Goal: Task Accomplishment & Management: Use online tool/utility

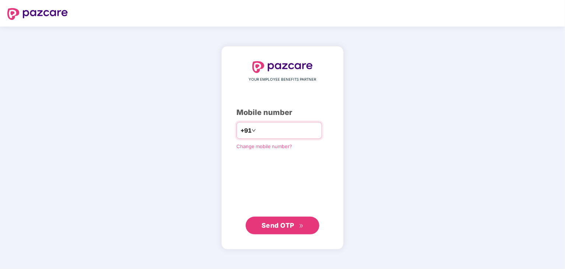
type input "**********"
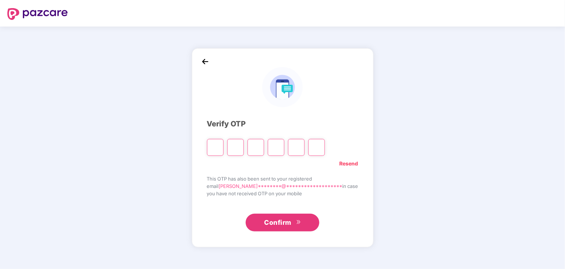
type input "*"
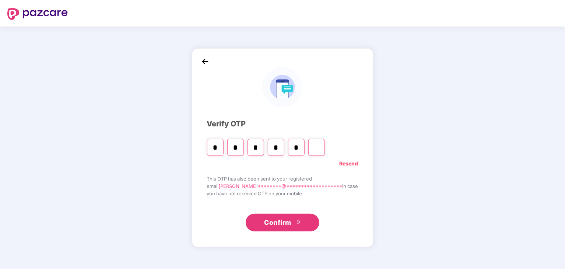
type input "*"
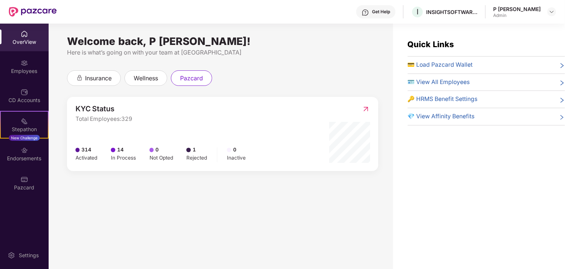
click at [25, 36] on img at bounding box center [24, 33] width 7 height 7
click at [29, 73] on div "Employees" at bounding box center [24, 70] width 49 height 7
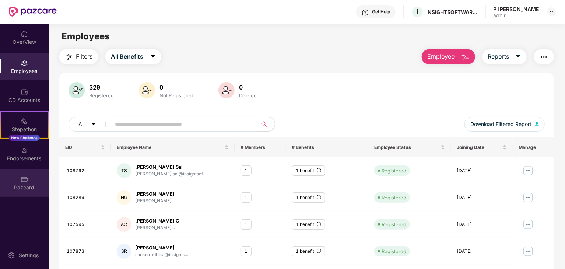
click at [26, 183] on div "Pazcard" at bounding box center [24, 183] width 49 height 28
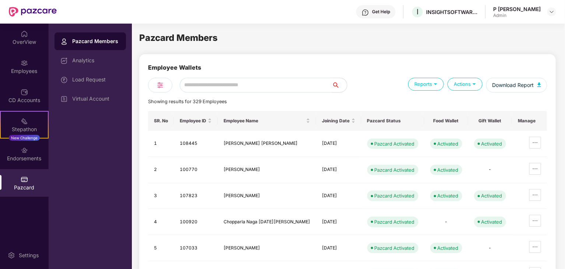
click at [106, 42] on div "Pazcard Members" at bounding box center [96, 41] width 48 height 7
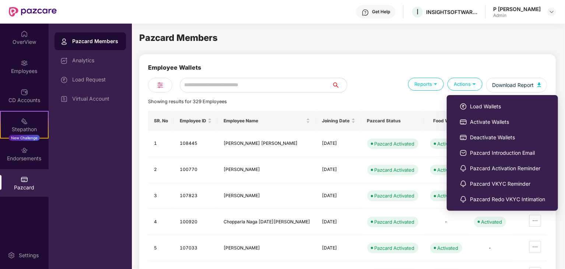
click at [473, 88] on div "Actions" at bounding box center [464, 84] width 35 height 13
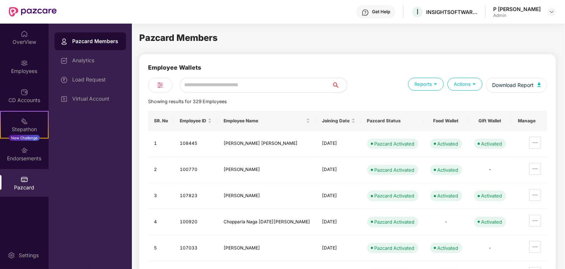
click at [473, 88] on div "Actions" at bounding box center [464, 84] width 35 height 13
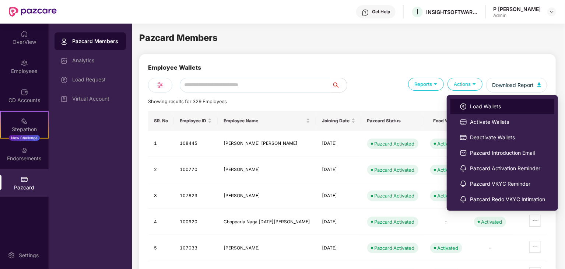
click at [493, 105] on span "Load Wallets" at bounding box center [507, 106] width 75 height 8
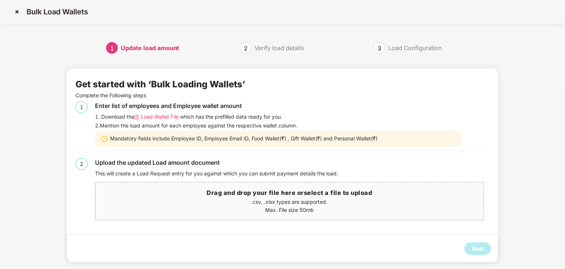
click at [151, 117] on span "Load Wallet File" at bounding box center [160, 117] width 38 height 8
click at [275, 204] on p ".csv, .xlsx types are supported." at bounding box center [289, 202] width 388 height 8
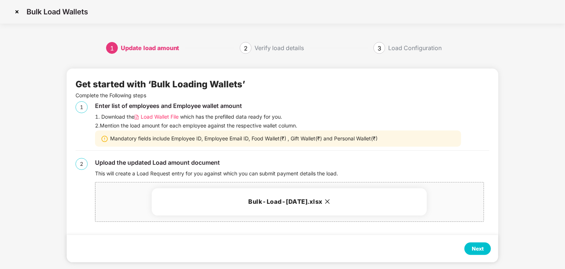
click at [478, 244] on div "Next" at bounding box center [478, 248] width 12 height 8
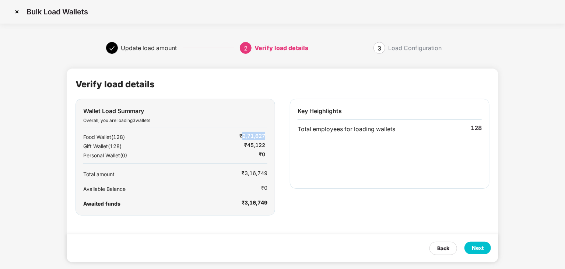
drag, startPoint x: 242, startPoint y: 134, endPoint x: 272, endPoint y: 137, distance: 30.3
click at [272, 137] on div "Wallet Load Summary Overall, you are loading 3 wallets Food Wallet ( 128 ) ₹2,7…" at bounding box center [175, 157] width 200 height 117
copy div "2,71,627"
drag, startPoint x: 247, startPoint y: 144, endPoint x: 270, endPoint y: 145, distance: 22.2
click at [270, 145] on div "Wallet Load Summary Overall, you are loading 3 wallets Food Wallet ( 128 ) ₹2,7…" at bounding box center [175, 157] width 200 height 117
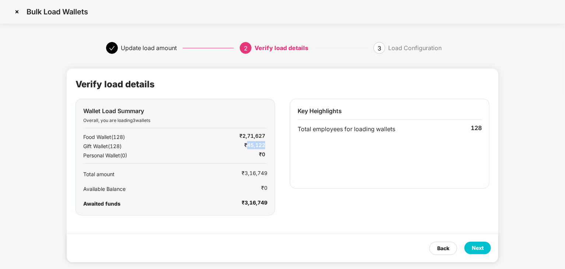
copy div "45,122"
drag, startPoint x: 243, startPoint y: 203, endPoint x: 277, endPoint y: 203, distance: 34.2
click at [277, 203] on div "Wallet Load Summary Overall, you are loading 3 wallets Food Wallet ( 128 ) ₹2,7…" at bounding box center [178, 157] width 207 height 117
click at [476, 249] on div "Next" at bounding box center [478, 248] width 12 height 8
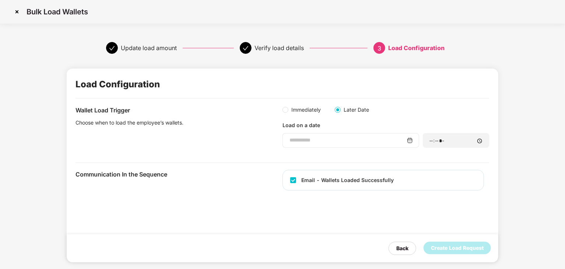
click at [408, 143] on div at bounding box center [350, 140] width 137 height 15
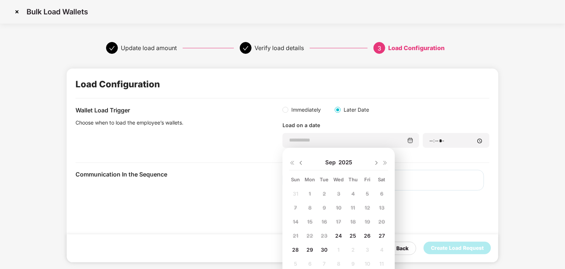
click at [308, 251] on span "29" at bounding box center [310, 249] width 7 height 6
type input "**********"
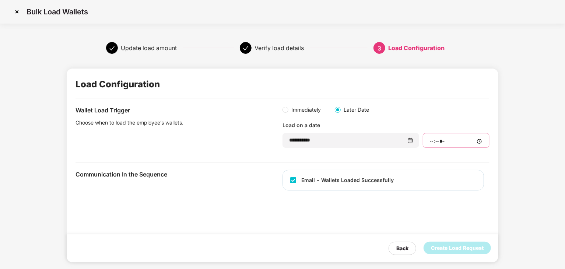
click at [480, 140] on input "time" at bounding box center [456, 141] width 54 height 8
type input "*****"
click at [492, 201] on div "**********" at bounding box center [283, 165] width 432 height 194
click at [451, 246] on div "Create Load Request" at bounding box center [457, 248] width 53 height 8
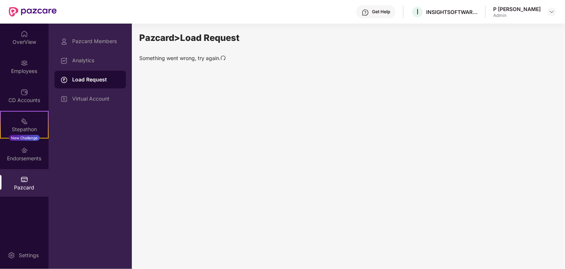
click at [92, 85] on div "Load Request" at bounding box center [89, 80] width 71 height 18
click at [91, 102] on div "Virtual Account" at bounding box center [89, 99] width 71 height 18
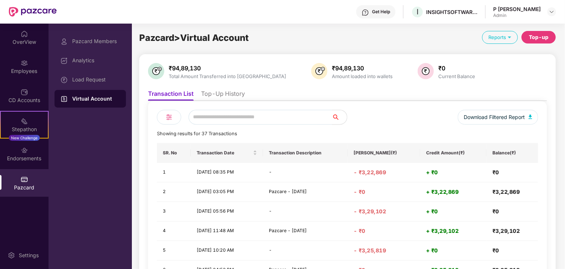
click at [86, 94] on div "Virtual Account" at bounding box center [89, 99] width 71 height 18
click at [533, 37] on div "Top-up" at bounding box center [539, 37] width 20 height 8
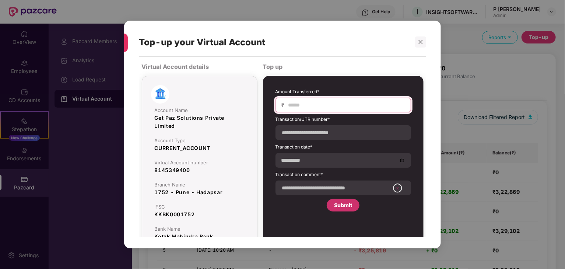
click at [310, 106] on input at bounding box center [346, 105] width 117 height 8
type input "******"
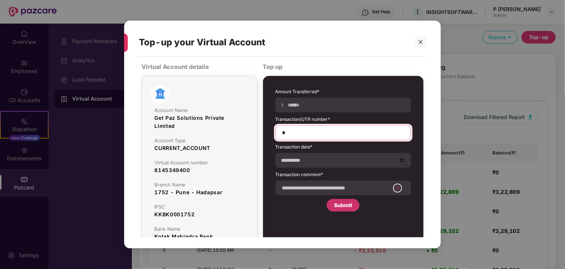
type input "**********"
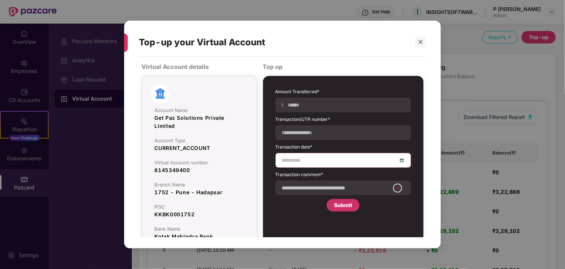
click at [323, 163] on input at bounding box center [340, 160] width 116 height 8
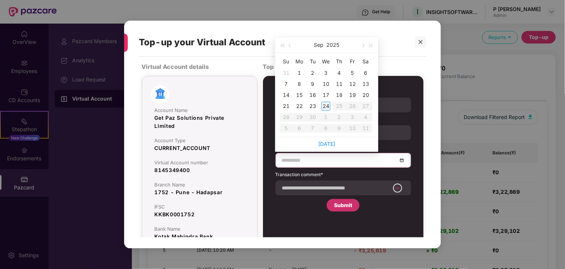
type input "**********"
click at [323, 106] on div "24" at bounding box center [325, 106] width 9 height 9
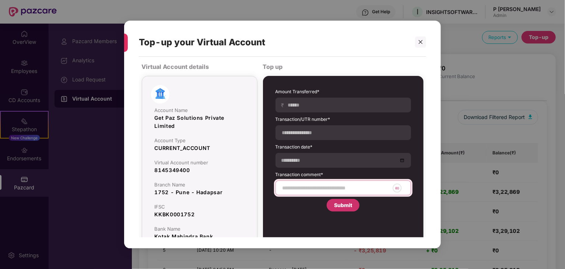
click at [313, 184] on input at bounding box center [336, 188] width 108 height 8
click at [317, 190] on input "**********" at bounding box center [336, 188] width 108 height 8
type input "**********"
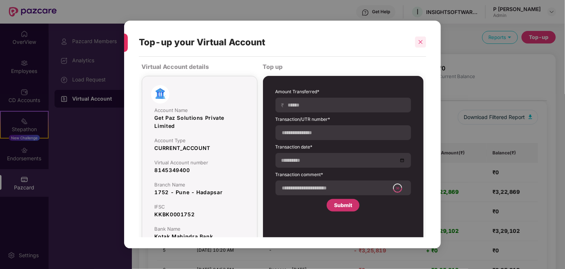
click at [418, 43] on icon "close" at bounding box center [420, 41] width 5 height 5
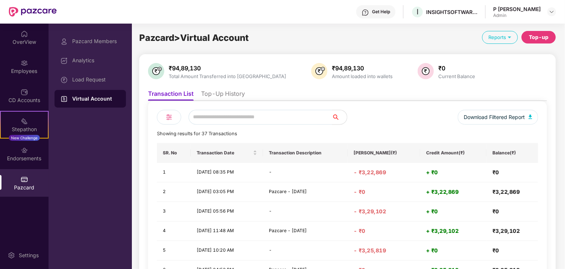
click at [212, 92] on li "Top-Up History" at bounding box center [223, 95] width 44 height 11
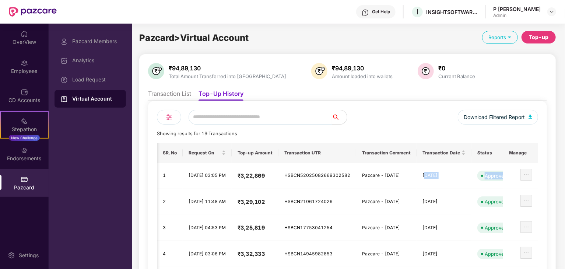
scroll to position [0, 27]
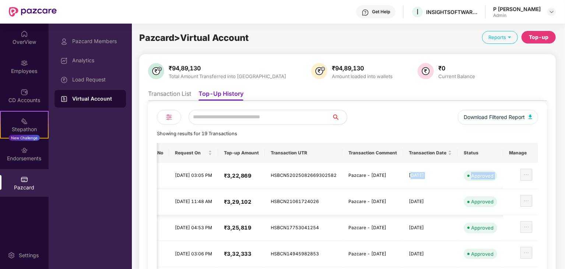
drag, startPoint x: 441, startPoint y: 176, endPoint x: 451, endPoint y: 188, distance: 15.8
click at [451, 188] on tbody "1 [DATE] 03:05 PM ₹3,22,869 HSBCN52025082669302582 Pazcare - [DATE] [DATE] Appr…" at bounding box center [340, 241] width 395 height 156
click at [451, 189] on td "[DATE]" at bounding box center [430, 202] width 55 height 26
click at [31, 43] on div "OverView" at bounding box center [24, 41] width 49 height 7
